Goal: Obtain resource: Obtain resource

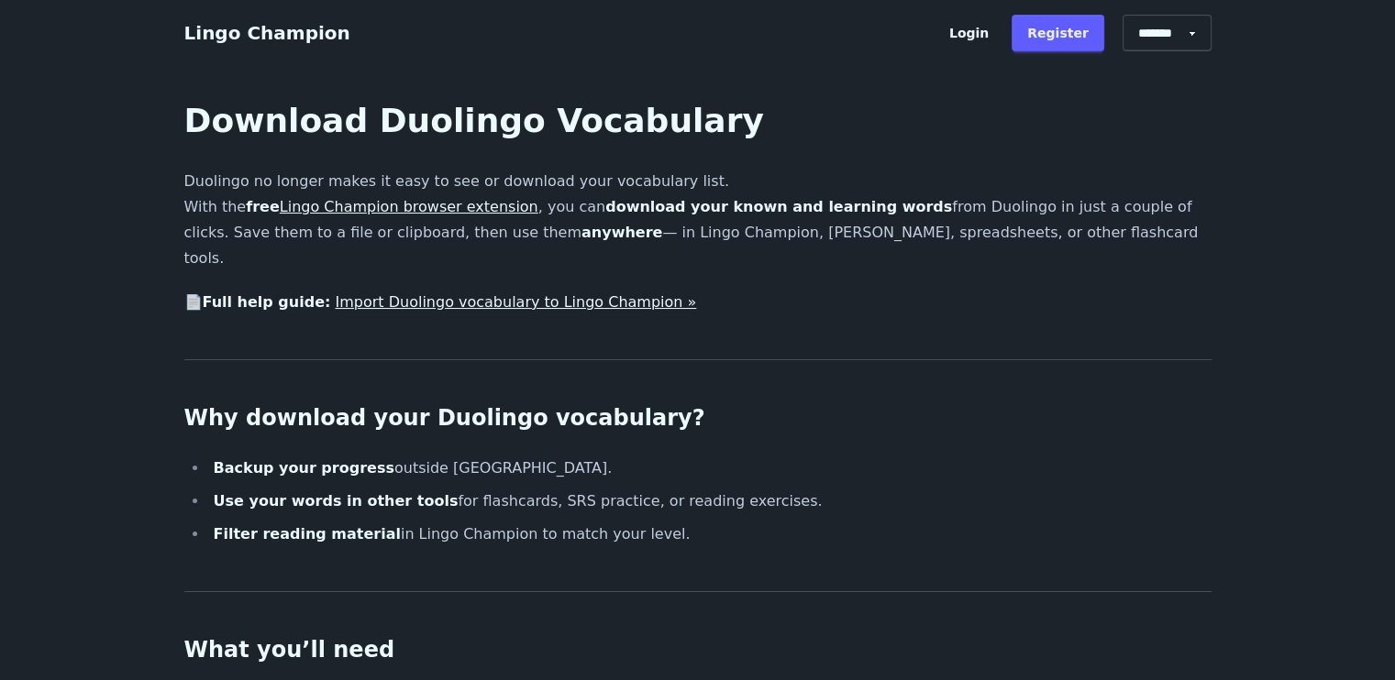
click at [345, 293] on link "Import Duolingo vocabulary to Lingo Champion »" at bounding box center [515, 301] width 361 height 17
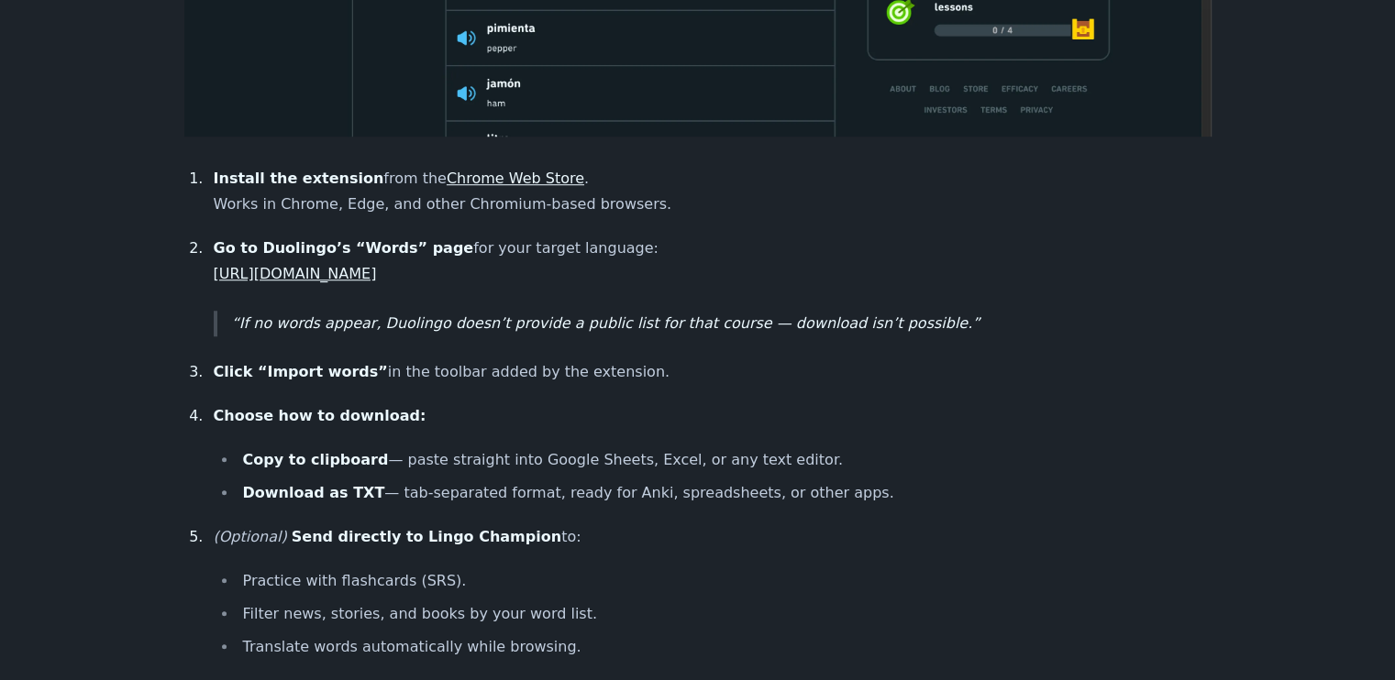
scroll to position [1100, 0]
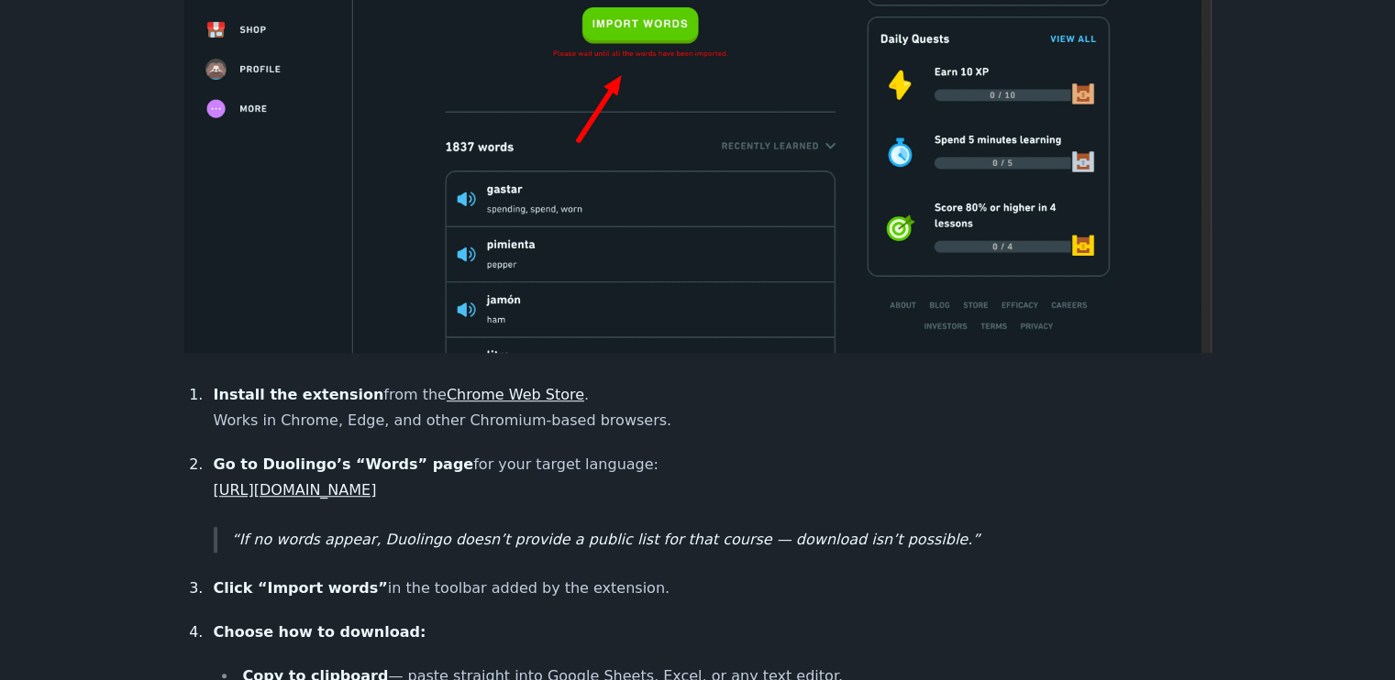
click at [456, 386] on link "Chrome Web Store" at bounding box center [516, 394] width 138 height 17
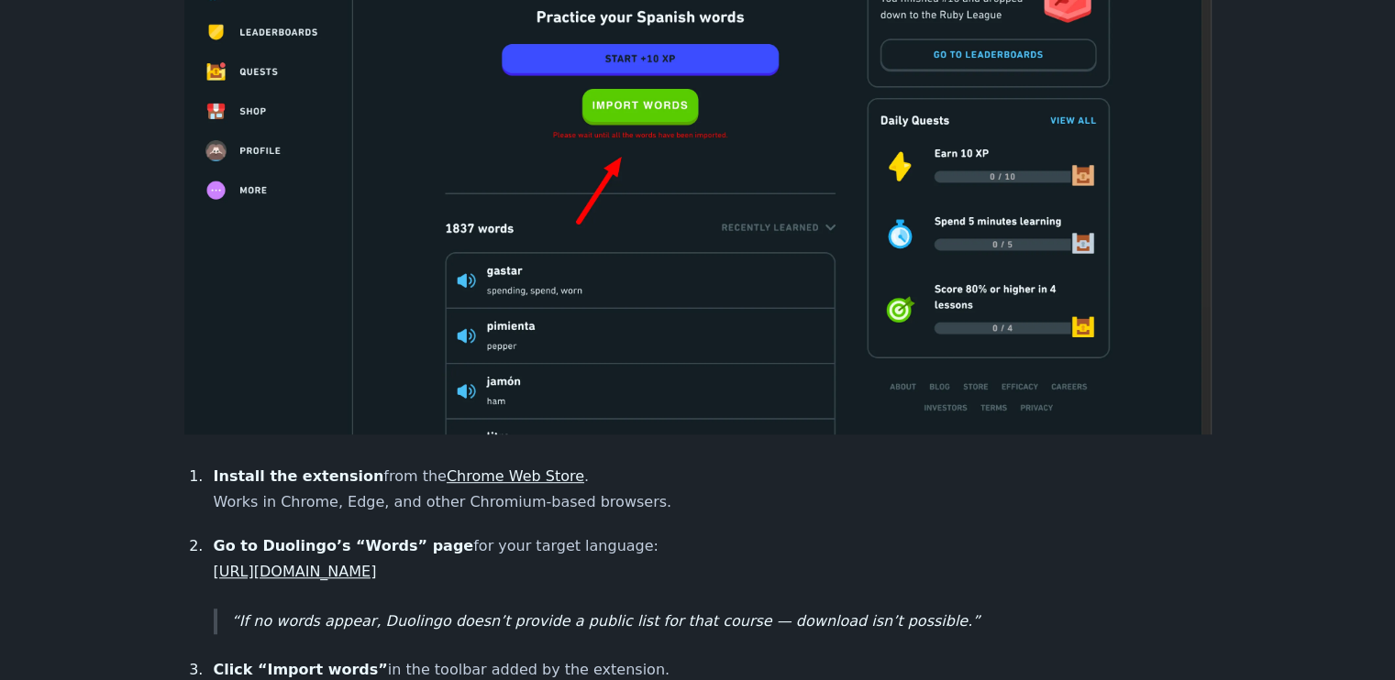
scroll to position [1009, 0]
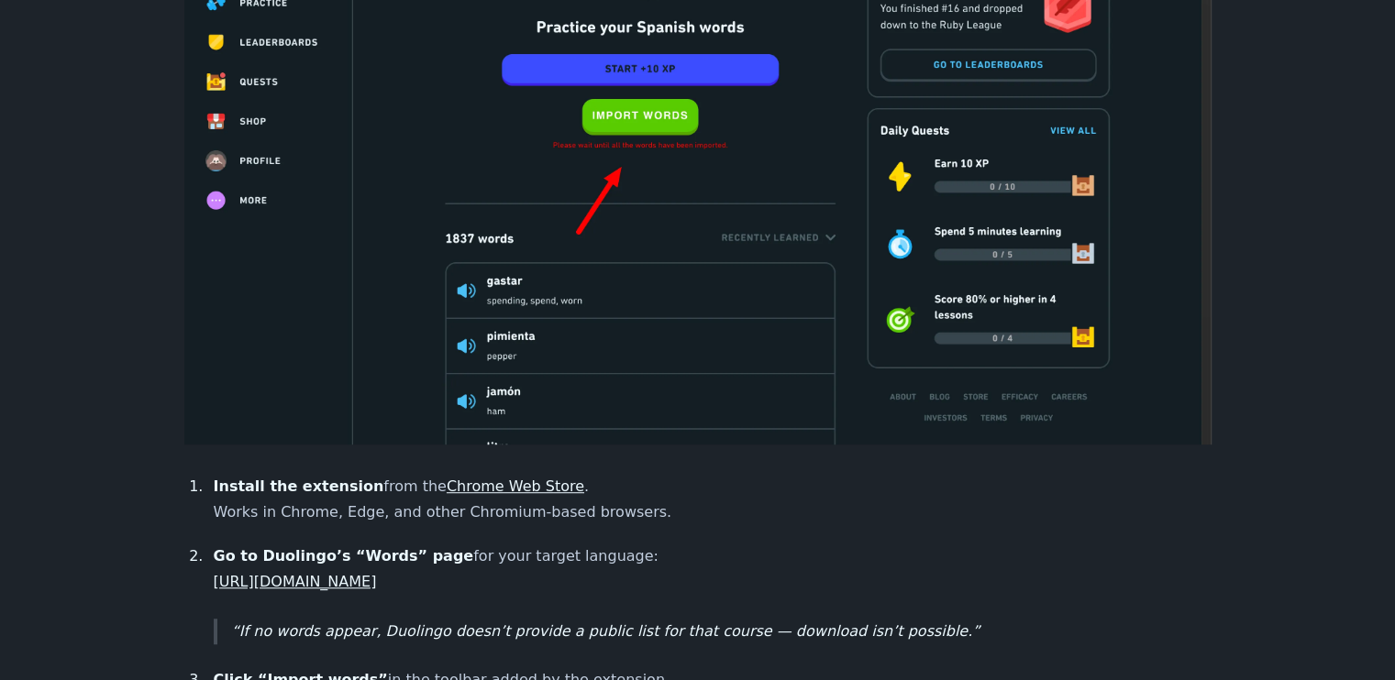
click at [359, 569] on li "Go to Duolingo’s “Words” page for your target language: https://www.duolingo.co…" at bounding box center [709, 594] width 1003 height 101
click at [359, 573] on link "https://www.duolingo.com/practice-hub/words" at bounding box center [295, 581] width 163 height 17
click at [377, 573] on link "[URL][DOMAIN_NAME]" at bounding box center [295, 581] width 163 height 17
drag, startPoint x: 356, startPoint y: 408, endPoint x: 323, endPoint y: 458, distance: 59.5
drag, startPoint x: 323, startPoint y: 458, endPoint x: 341, endPoint y: 561, distance: 105.2
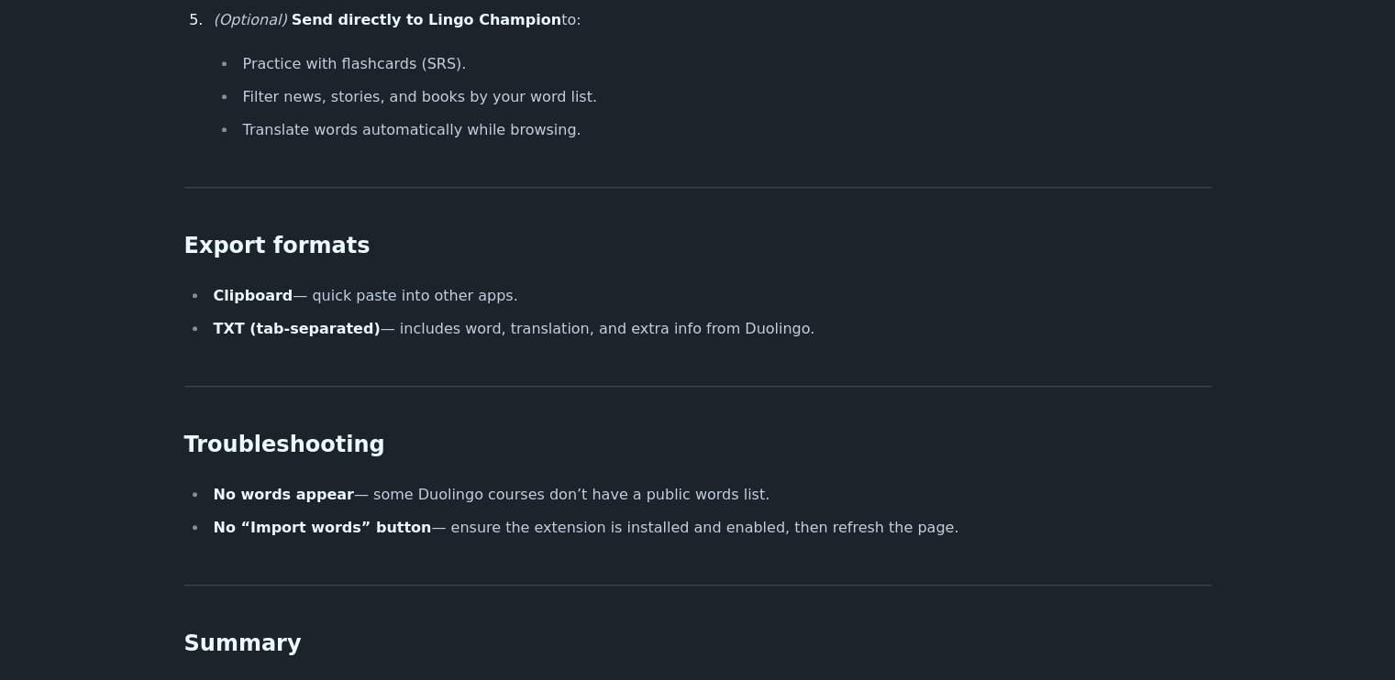
scroll to position [1376, 0]
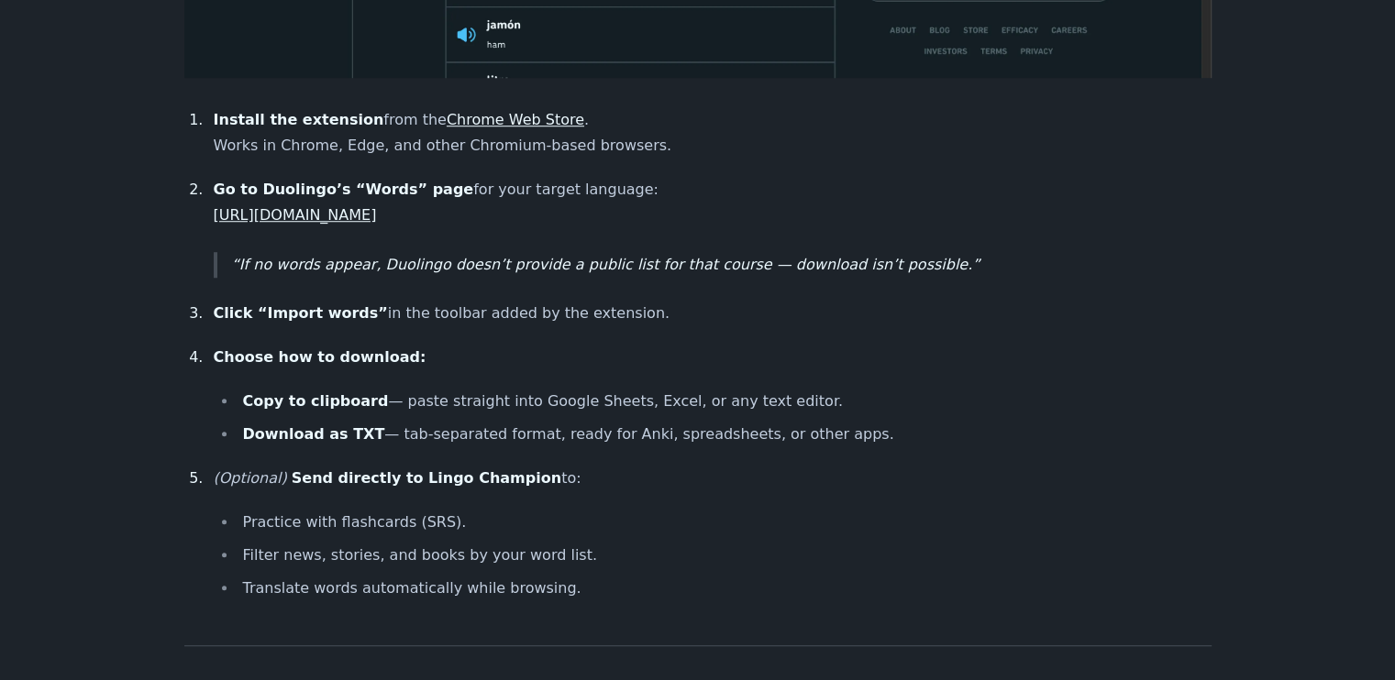
click at [323, 206] on link "[URL][DOMAIN_NAME]" at bounding box center [295, 214] width 163 height 17
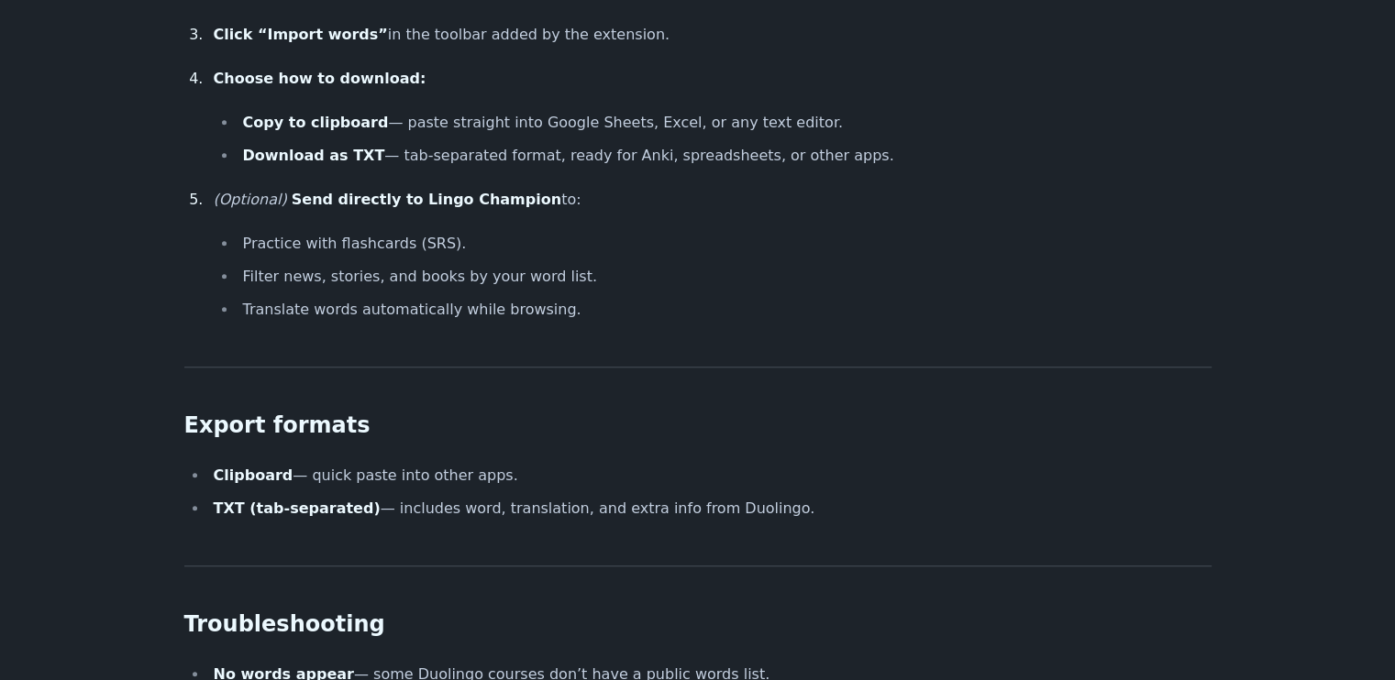
scroll to position [1926, 0]
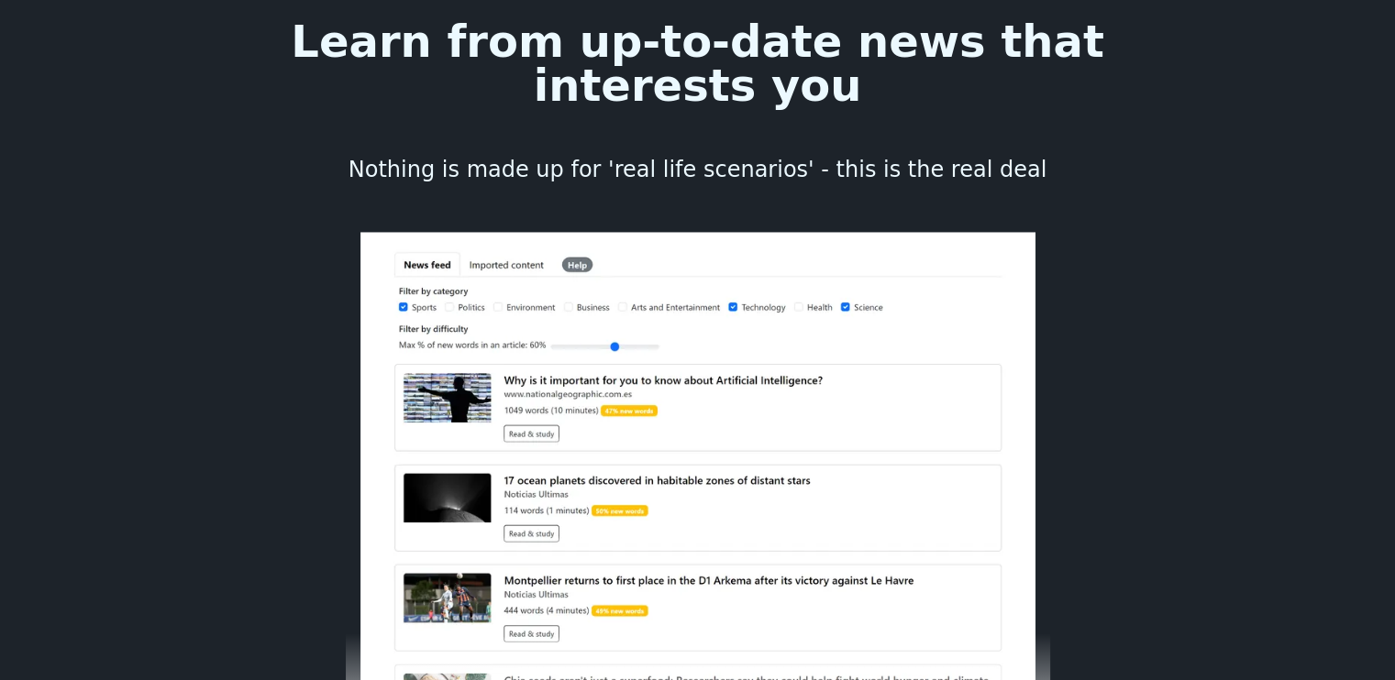
scroll to position [1742, 0]
